Goal: Find specific page/section: Find specific page/section

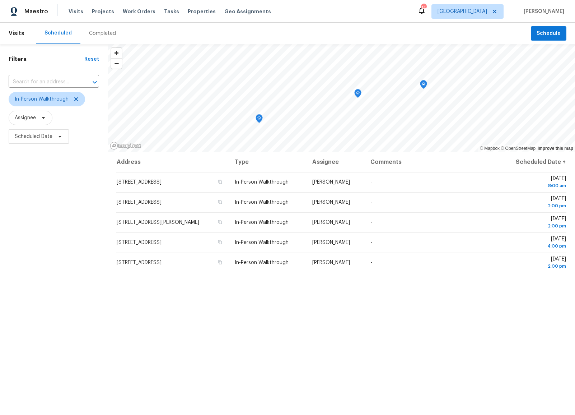
click at [171, 28] on div "Scheduled Completed" at bounding box center [283, 34] width 495 height 22
click at [192, 11] on span "Properties" at bounding box center [202, 11] width 28 height 7
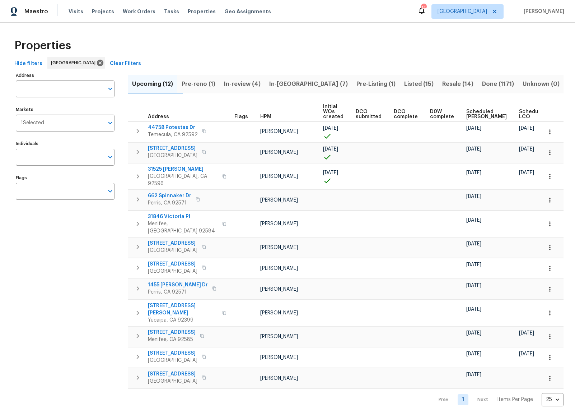
click at [71, 266] on div "Address Address Markets 1 Selected Markets Individuals Individuals Flags Flags" at bounding box center [70, 238] width 108 height 336
click at [333, 48] on div "Properties" at bounding box center [287, 45] width 552 height 23
click at [32, 290] on div "Address Address Markets 1 Selected Markets Individuals Individuals Flags Flags" at bounding box center [70, 238] width 108 height 336
click at [94, 248] on div "Address Address Markets 1 Selected Markets Individuals Individuals Flags Flags" at bounding box center [70, 238] width 108 height 336
click at [158, 21] on div "Maestro Visits Projects Work Orders Tasks Properties Geo Assignments 14 Riversi…" at bounding box center [287, 11] width 575 height 23
